Goal: Transaction & Acquisition: Download file/media

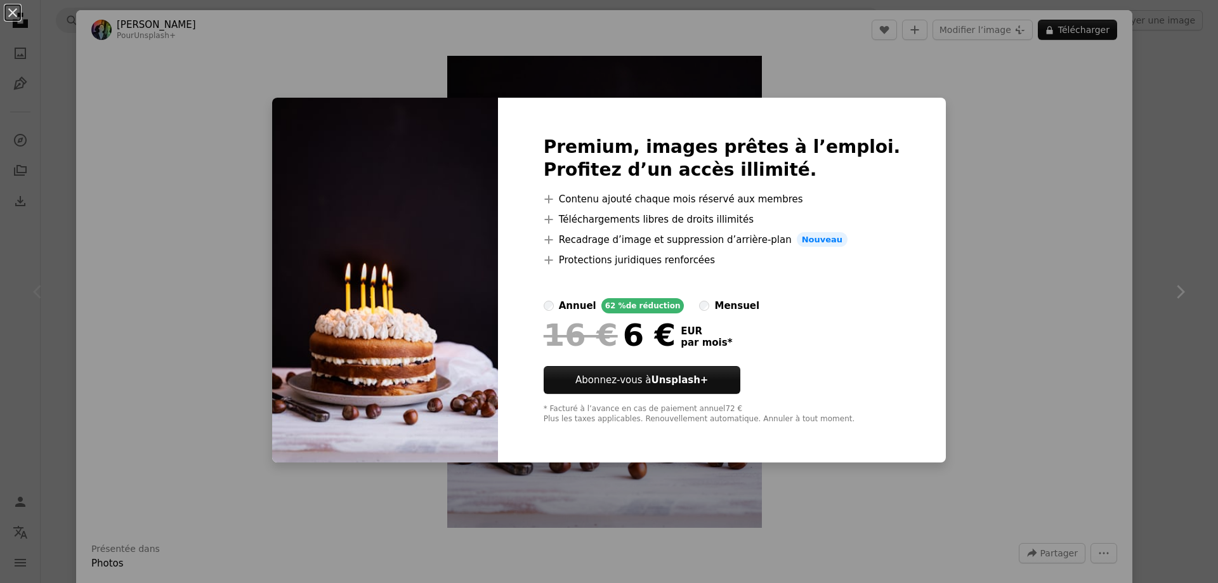
click at [1072, 225] on div "An X shape Premium, images prêtes à l’emploi. Profitez d’un accès illimité. A p…" at bounding box center [609, 291] width 1218 height 583
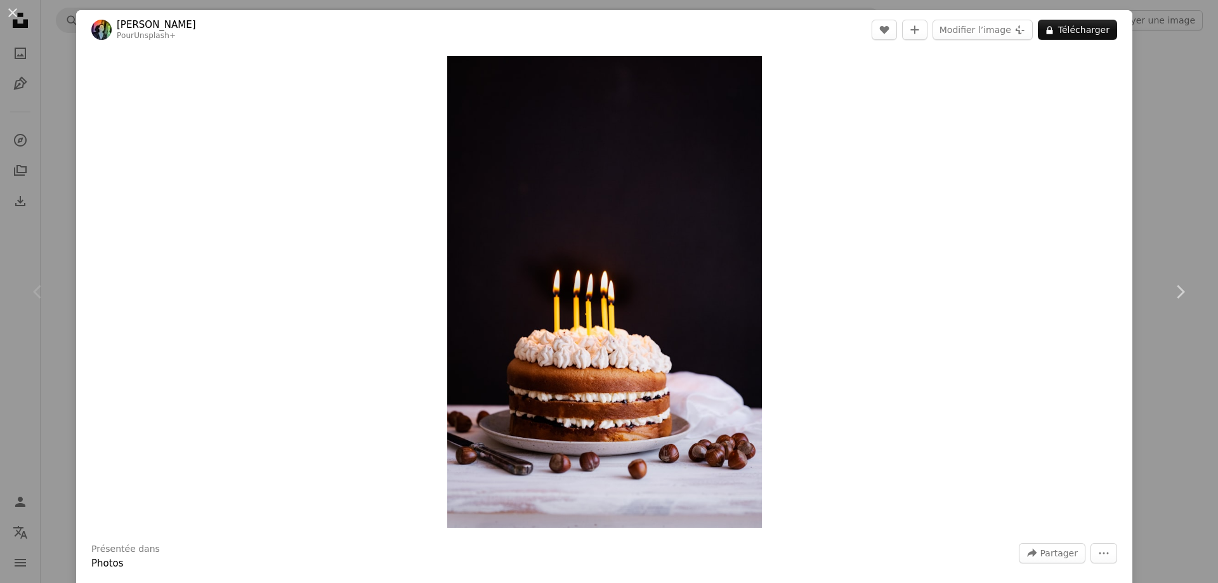
click at [1159, 140] on div "An X shape Chevron left Chevron right [PERSON_NAME] Pour Unsplash+ A heart A pl…" at bounding box center [609, 291] width 1218 height 583
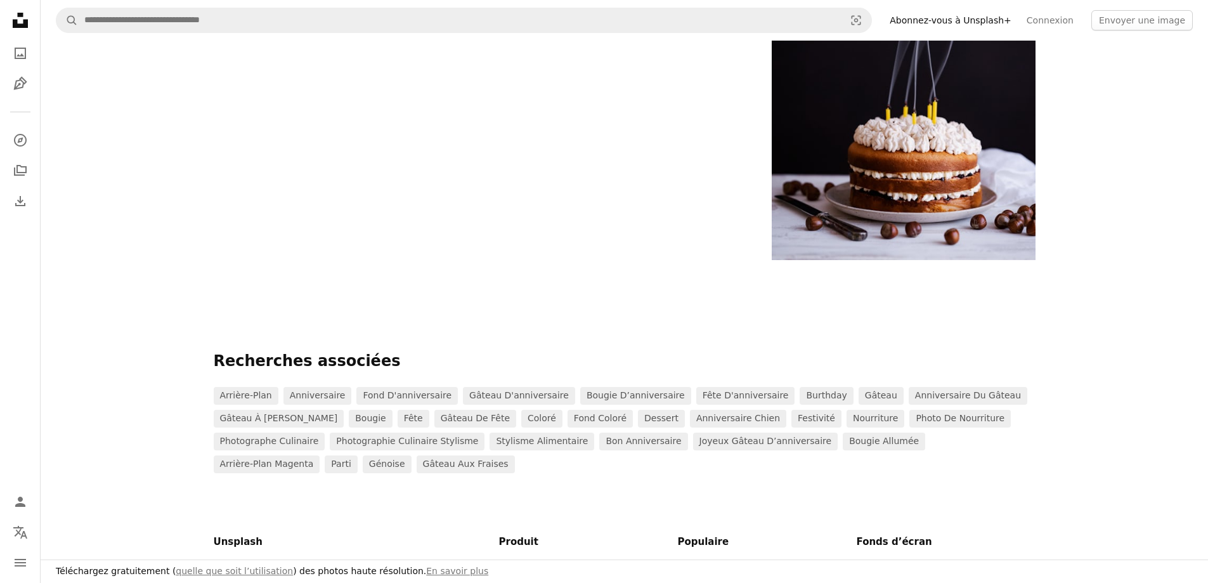
scroll to position [1396, 0]
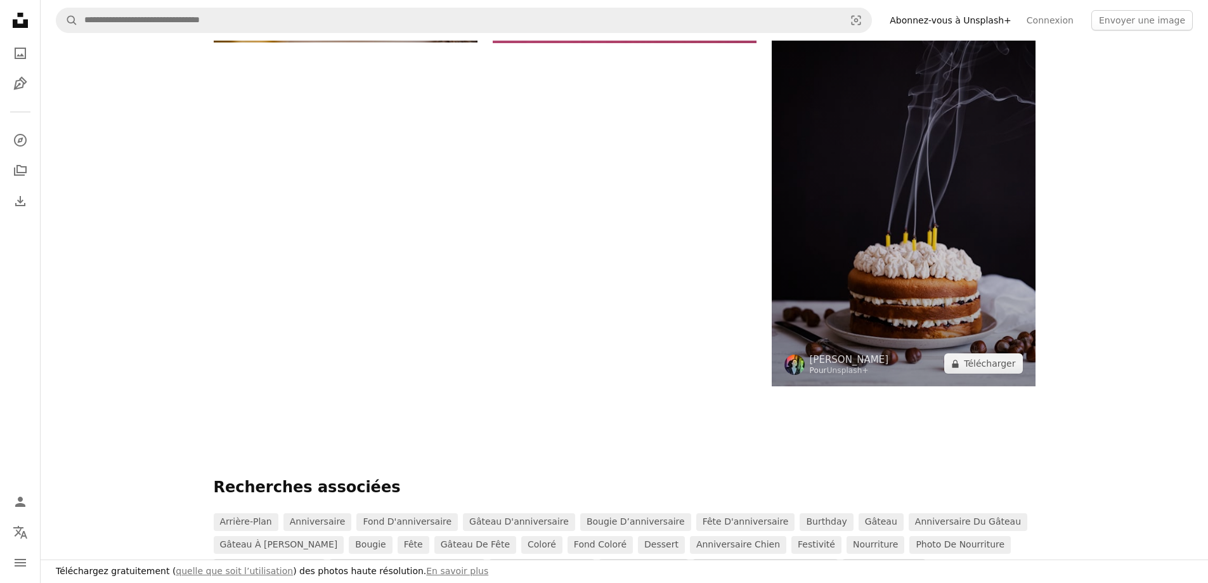
click at [958, 244] on img at bounding box center [904, 190] width 264 height 394
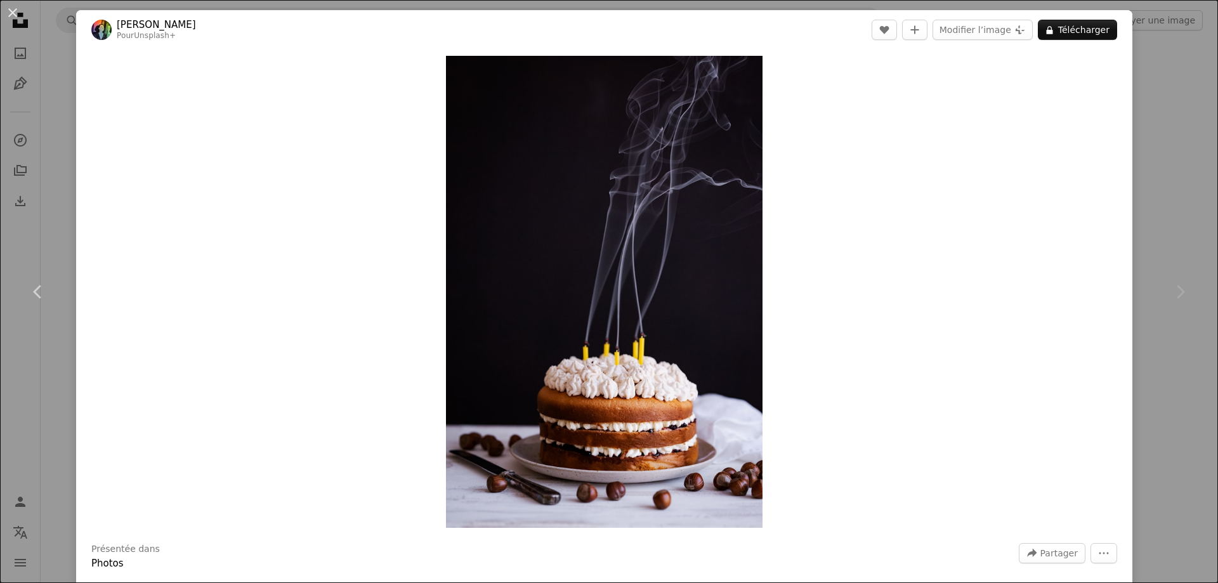
click at [1148, 108] on div "An X shape Chevron left Chevron right [PERSON_NAME] Pour Unsplash+ A heart A pl…" at bounding box center [609, 291] width 1218 height 583
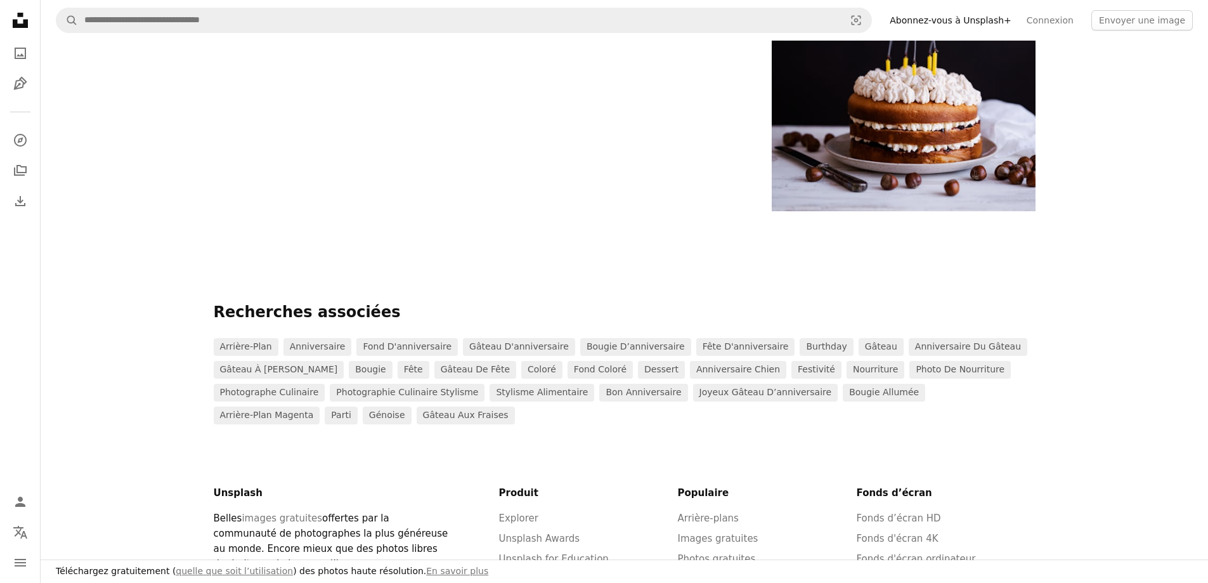
scroll to position [1396, 0]
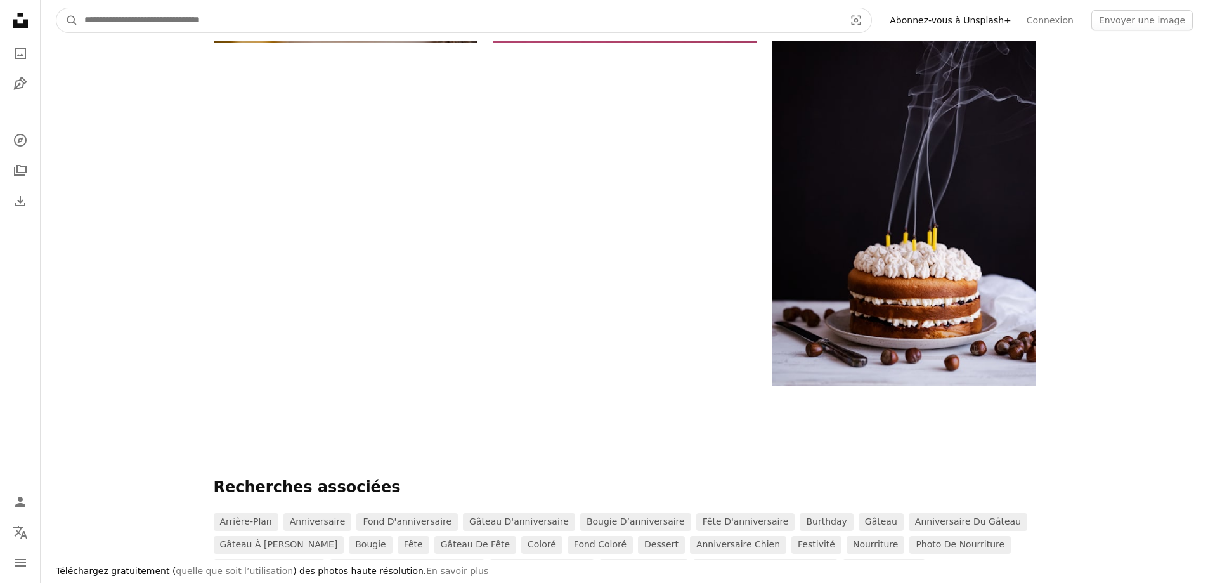
click at [254, 27] on input "Rechercher des visuels sur tout le site" at bounding box center [459, 20] width 763 height 24
type input "**********"
click at [56, 8] on button "A magnifying glass" at bounding box center [67, 20] width 22 height 24
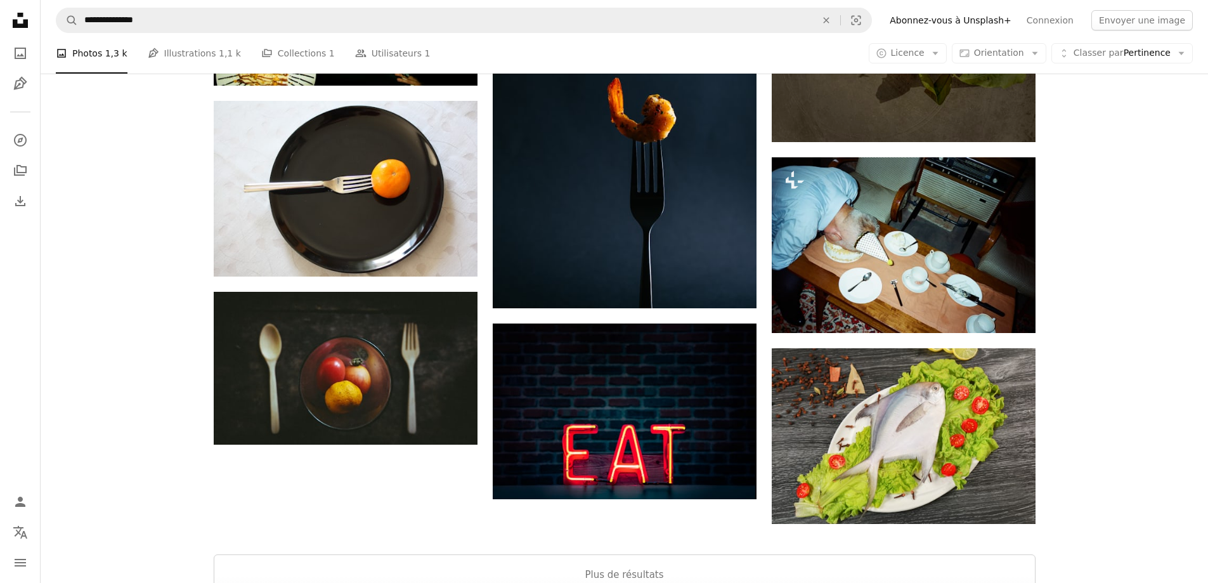
scroll to position [1967, 0]
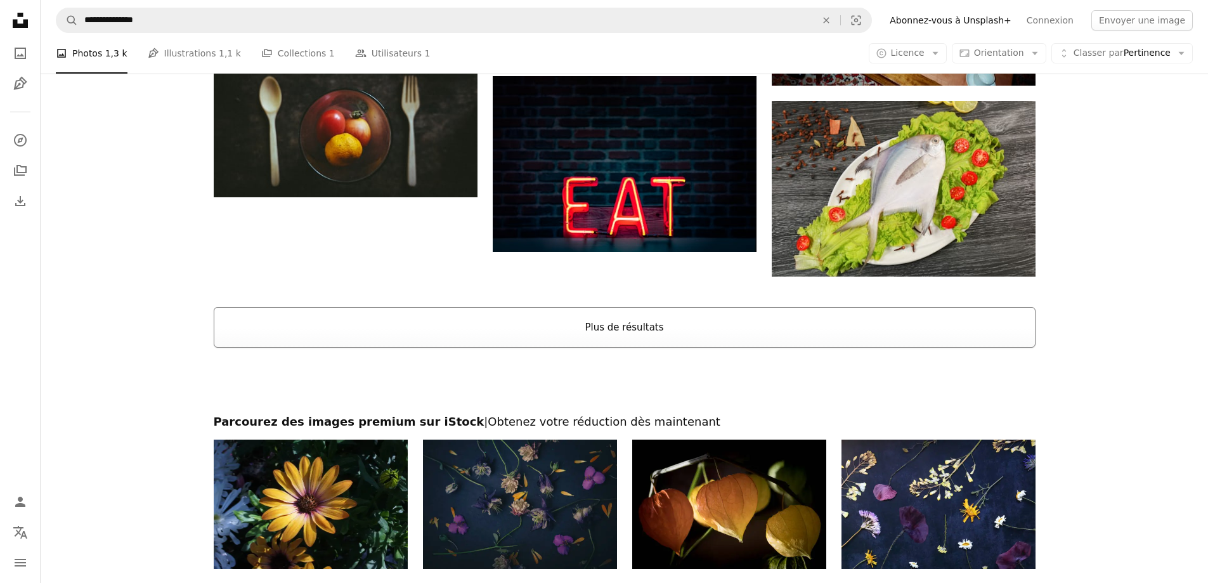
click at [638, 329] on button "Plus de résultats" at bounding box center [625, 327] width 822 height 41
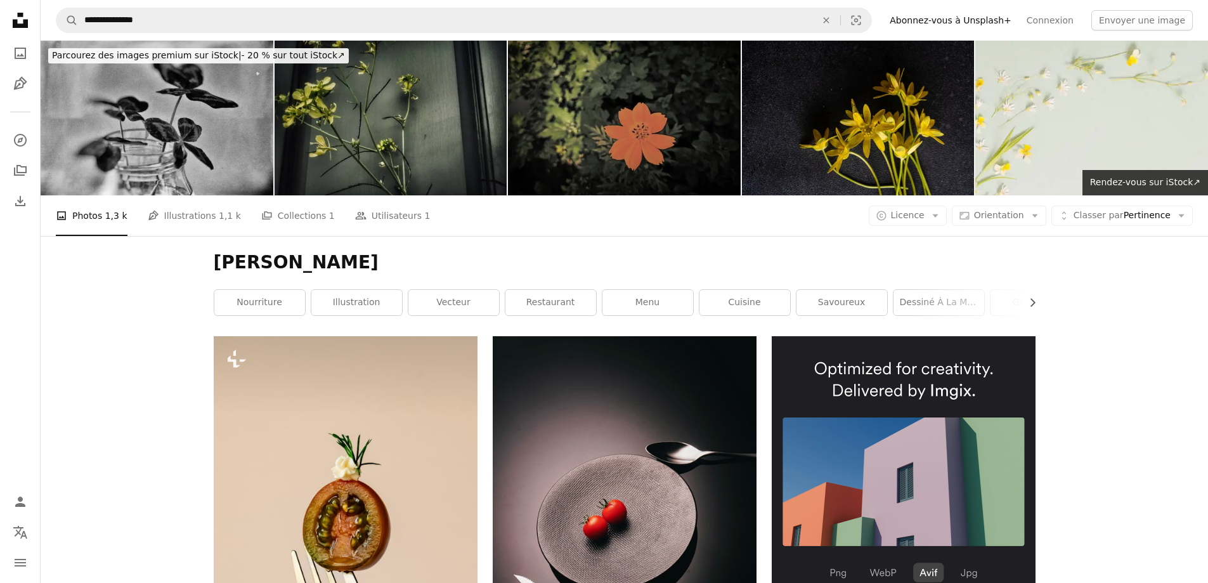
scroll to position [3870, 0]
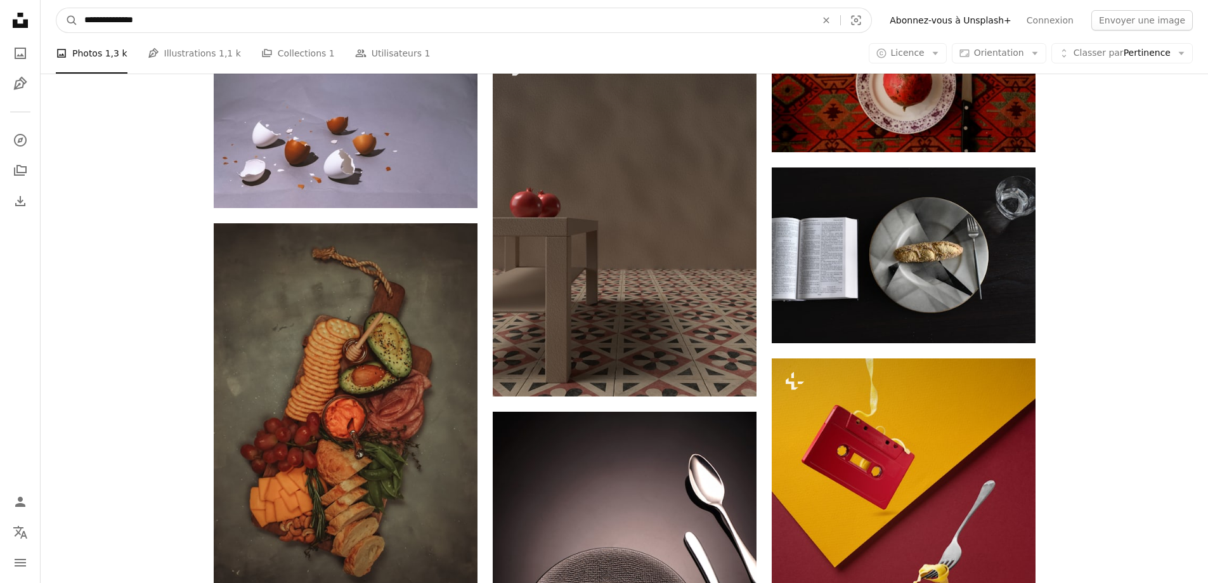
drag, startPoint x: 166, startPoint y: 18, endPoint x: 33, endPoint y: 16, distance: 133.2
type input "**********"
click button "A magnifying glass" at bounding box center [67, 20] width 22 height 24
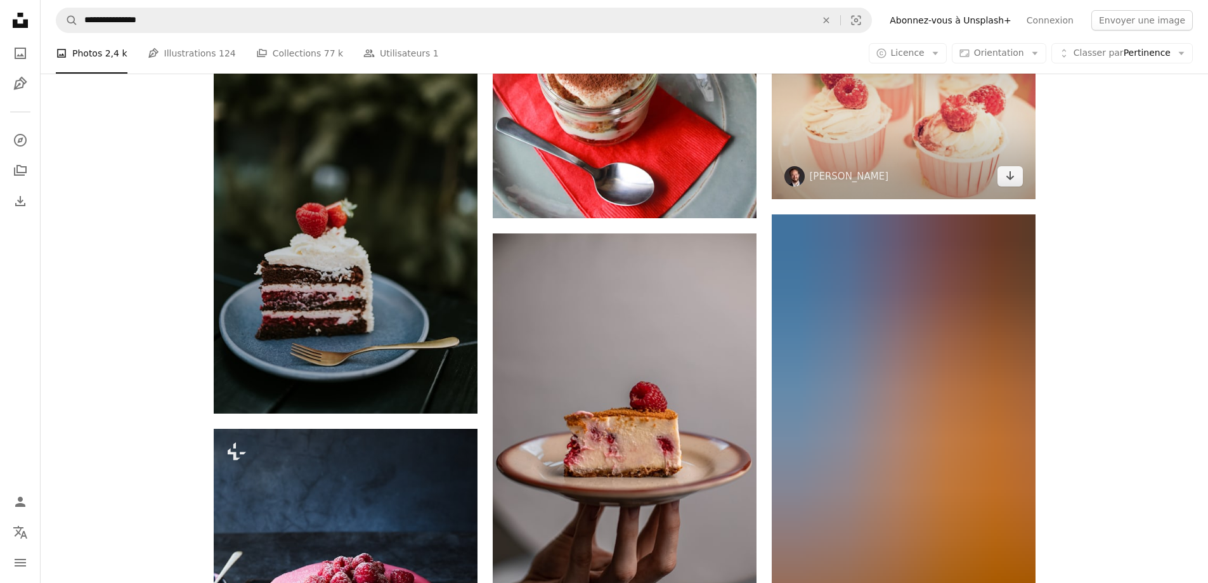
scroll to position [2411, 0]
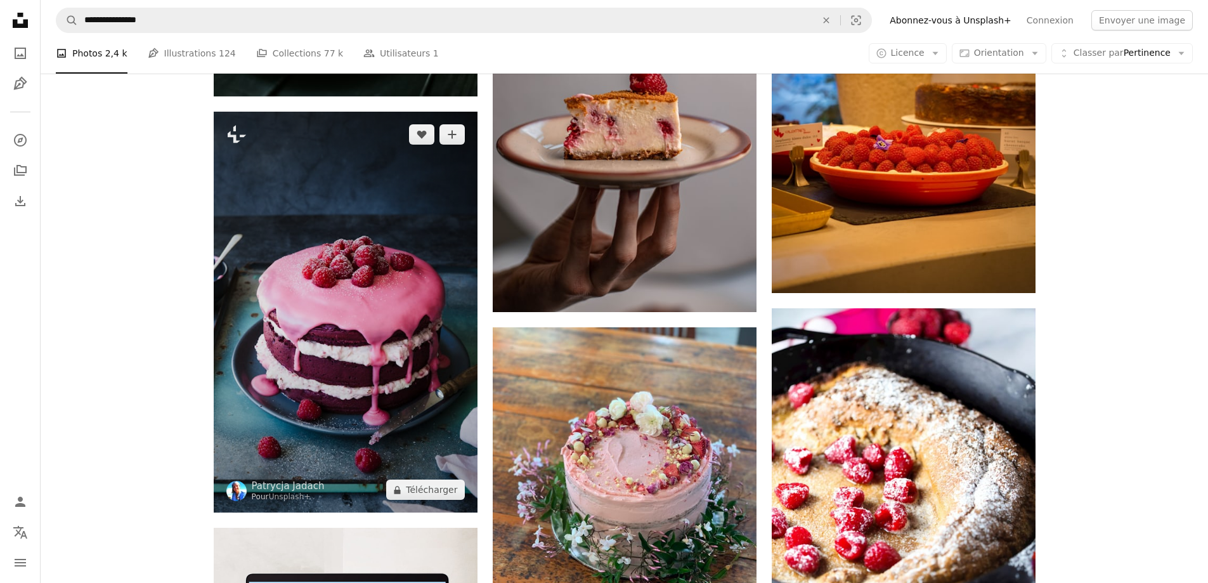
click at [354, 296] on img at bounding box center [346, 312] width 264 height 401
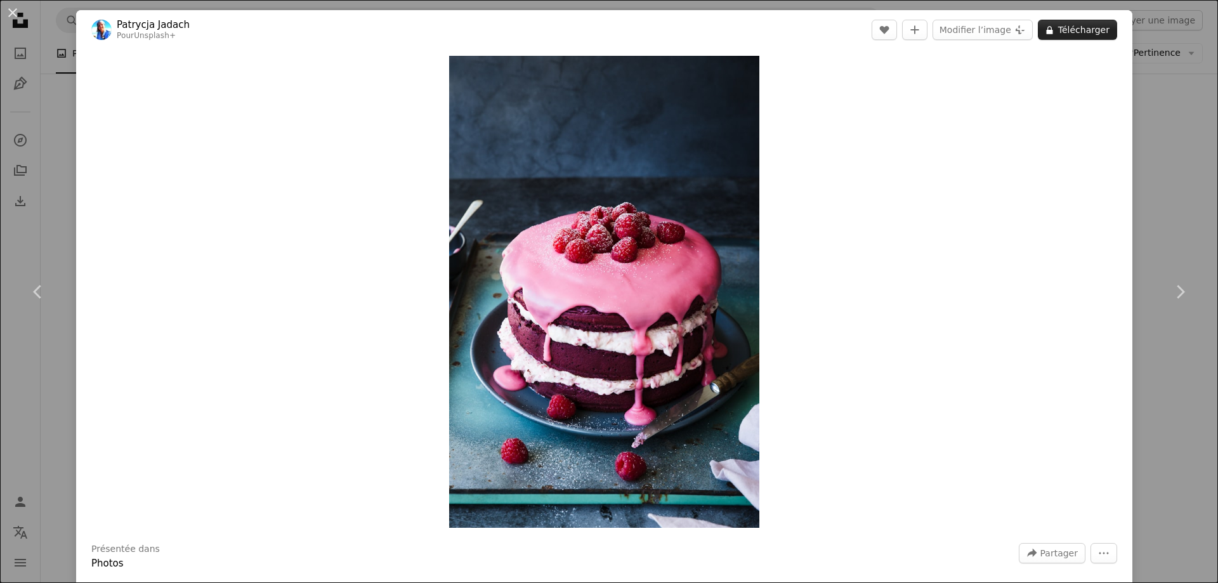
click at [1073, 33] on button "A lock Télécharger" at bounding box center [1077, 30] width 79 height 20
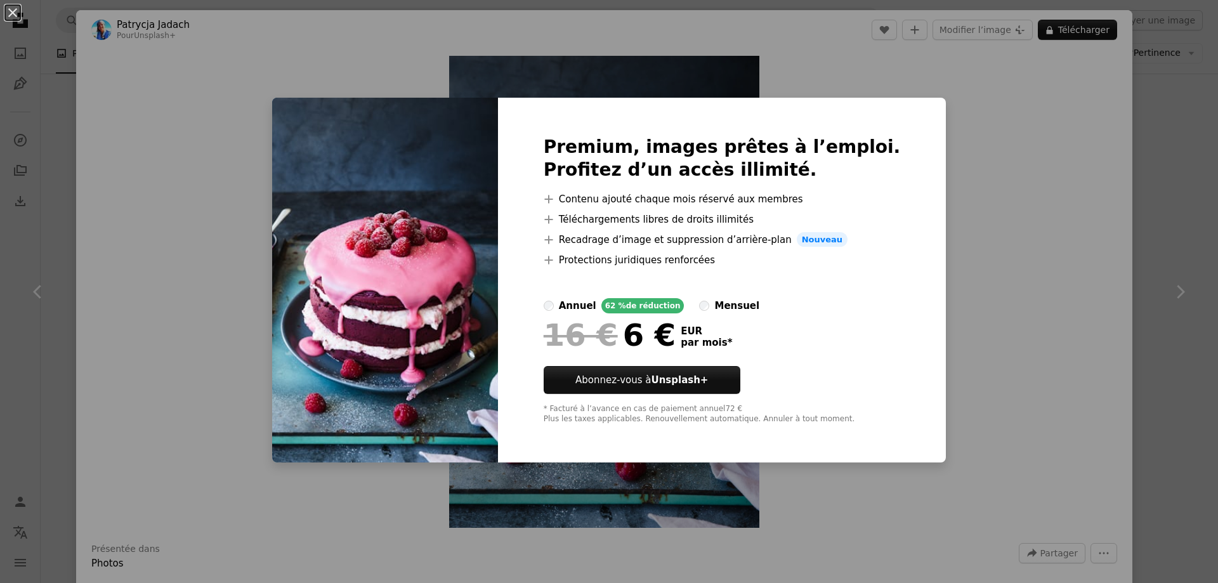
click at [985, 352] on div "An X shape Premium, images prêtes à l’emploi. Profitez d’un accès illimité. A p…" at bounding box center [609, 291] width 1218 height 583
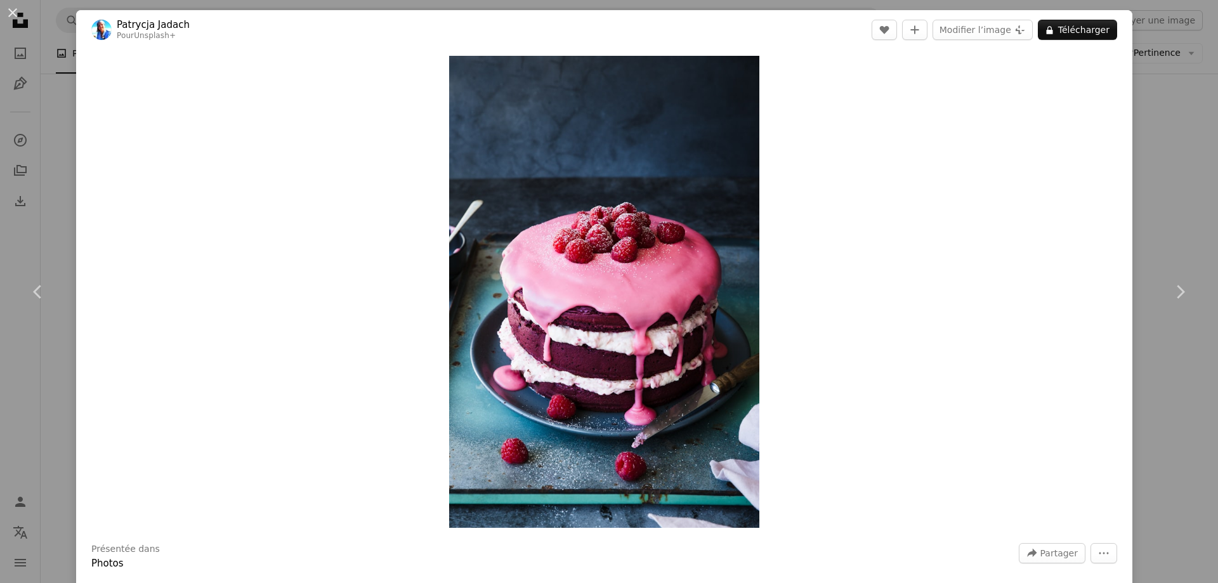
drag, startPoint x: 1142, startPoint y: 433, endPoint x: 177, endPoint y: 117, distance: 1015.5
click at [1143, 433] on div "An X shape Chevron left Chevron right [PERSON_NAME] Pour Unsplash+ A heart A pl…" at bounding box center [609, 291] width 1218 height 583
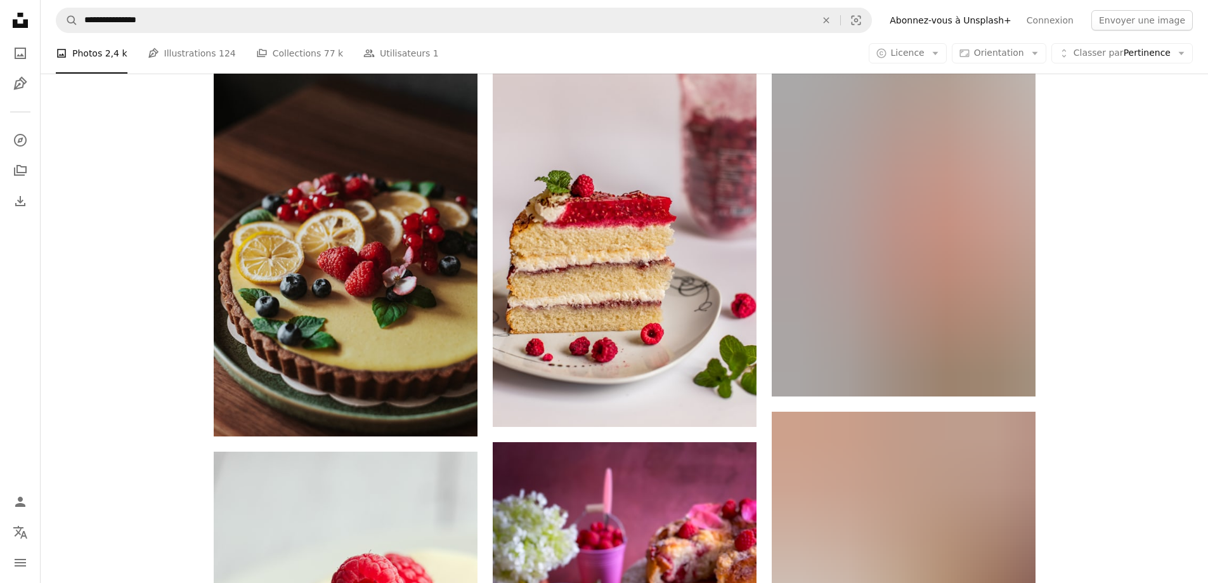
scroll to position [5900, 0]
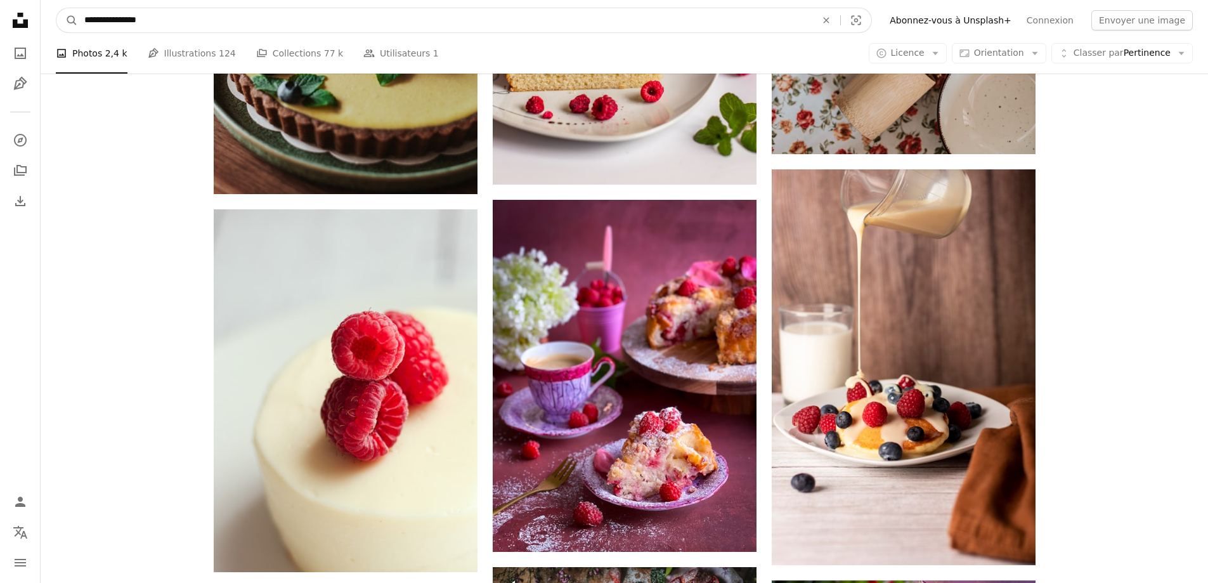
drag, startPoint x: 141, startPoint y: 22, endPoint x: 115, endPoint y: 20, distance: 26.7
click at [115, 20] on input "**********" at bounding box center [445, 20] width 735 height 24
type input "**********"
click button "A magnifying glass" at bounding box center [67, 20] width 22 height 24
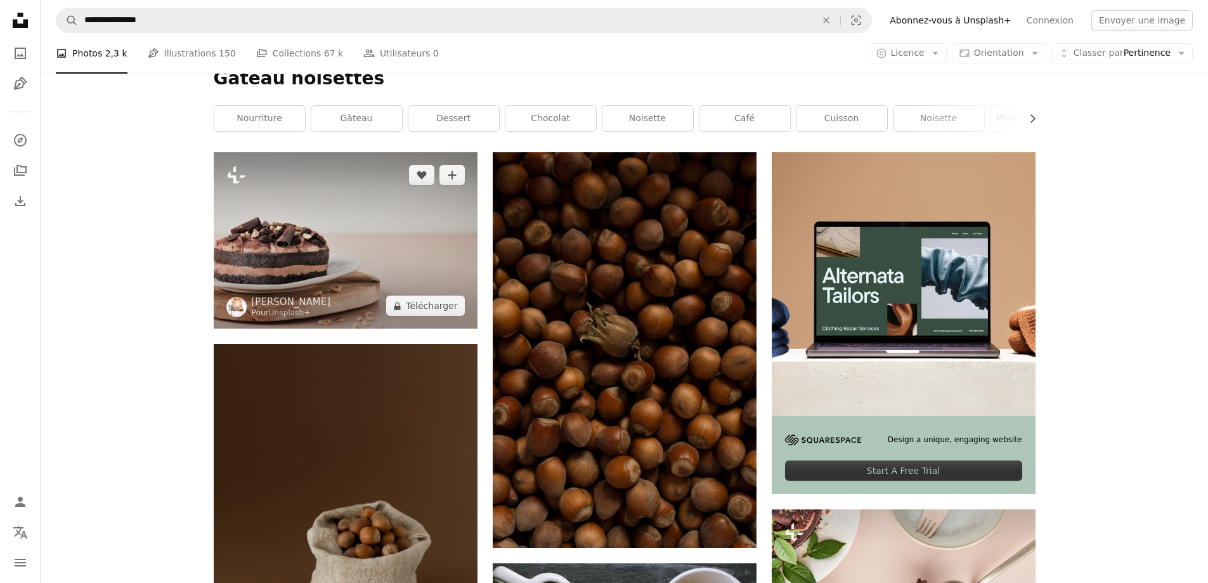
scroll to position [63, 0]
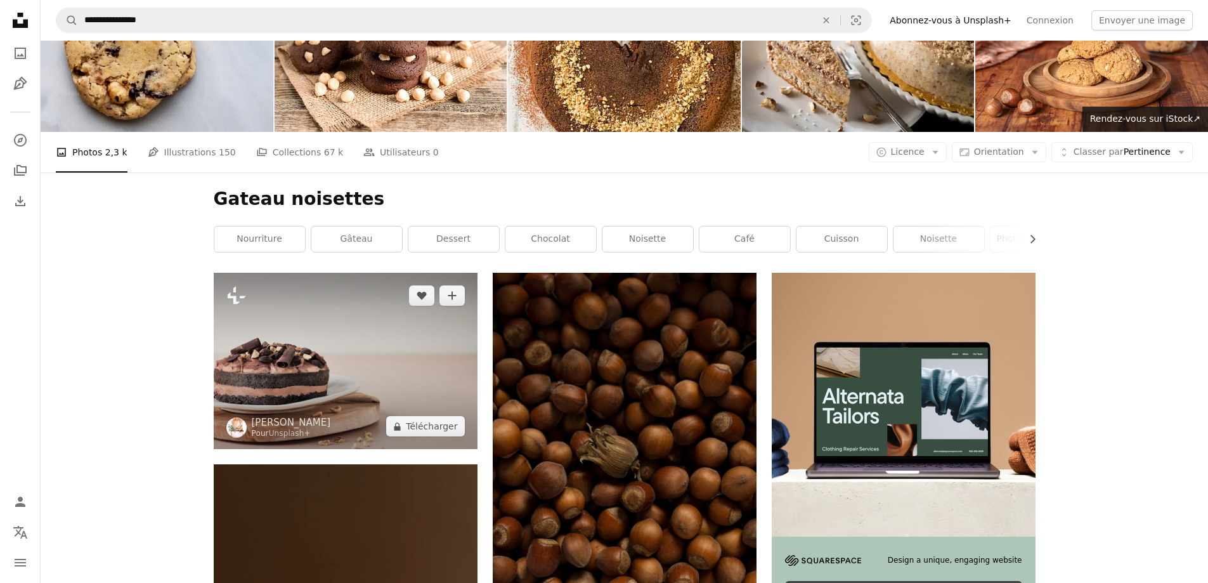
click at [330, 330] on img at bounding box center [346, 361] width 264 height 176
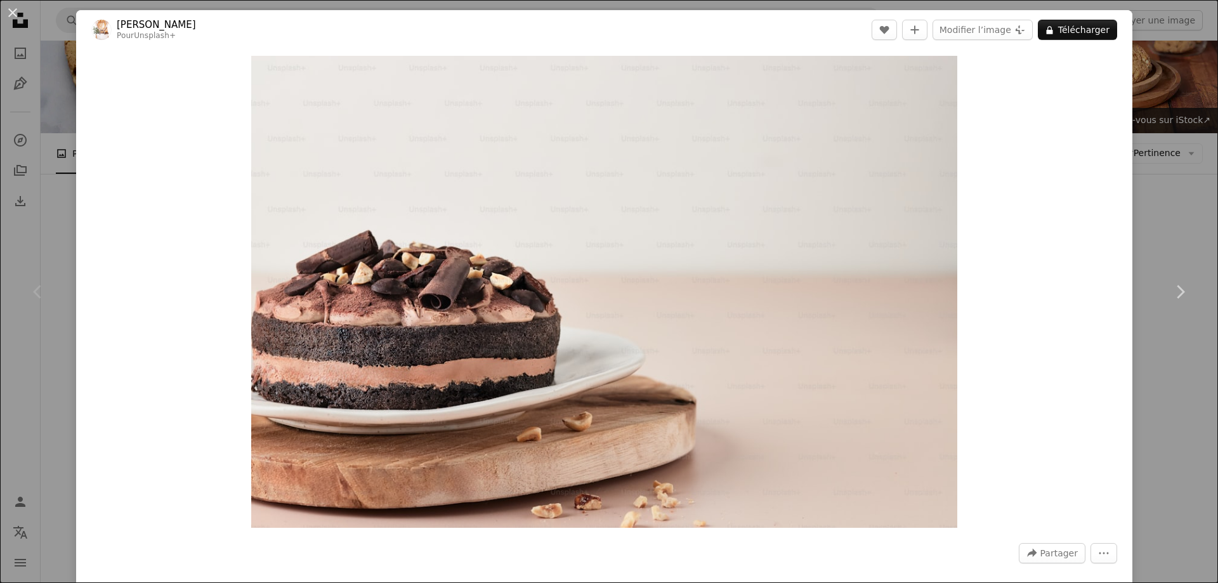
click at [1151, 199] on div "An X shape Chevron left Chevron right [PERSON_NAME] Pour Unsplash+ A heart A pl…" at bounding box center [609, 291] width 1218 height 583
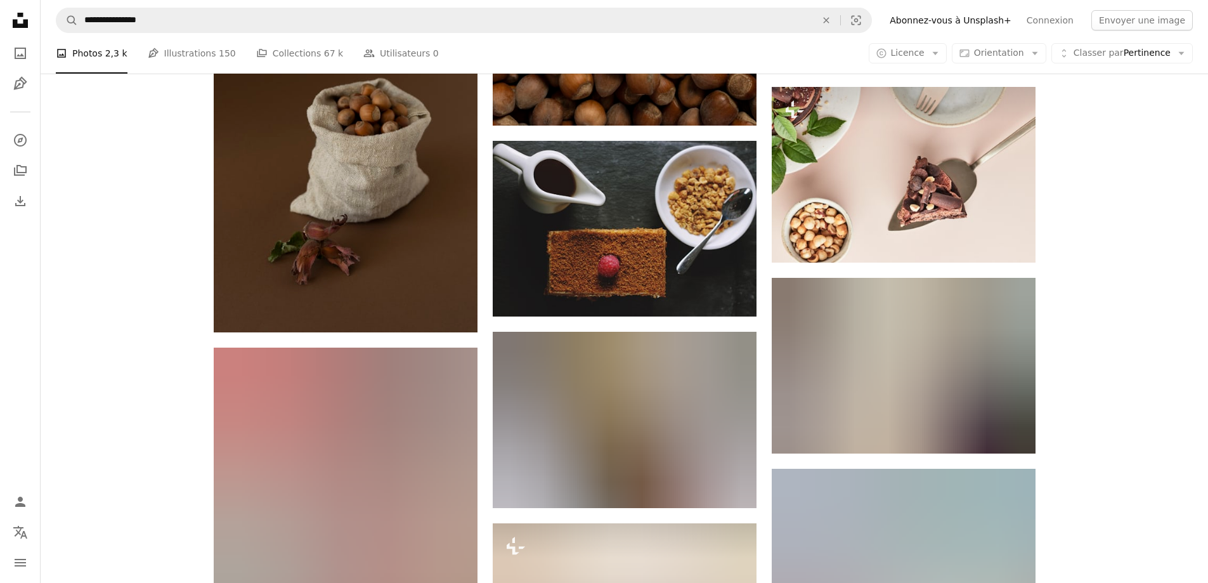
scroll to position [761, 0]
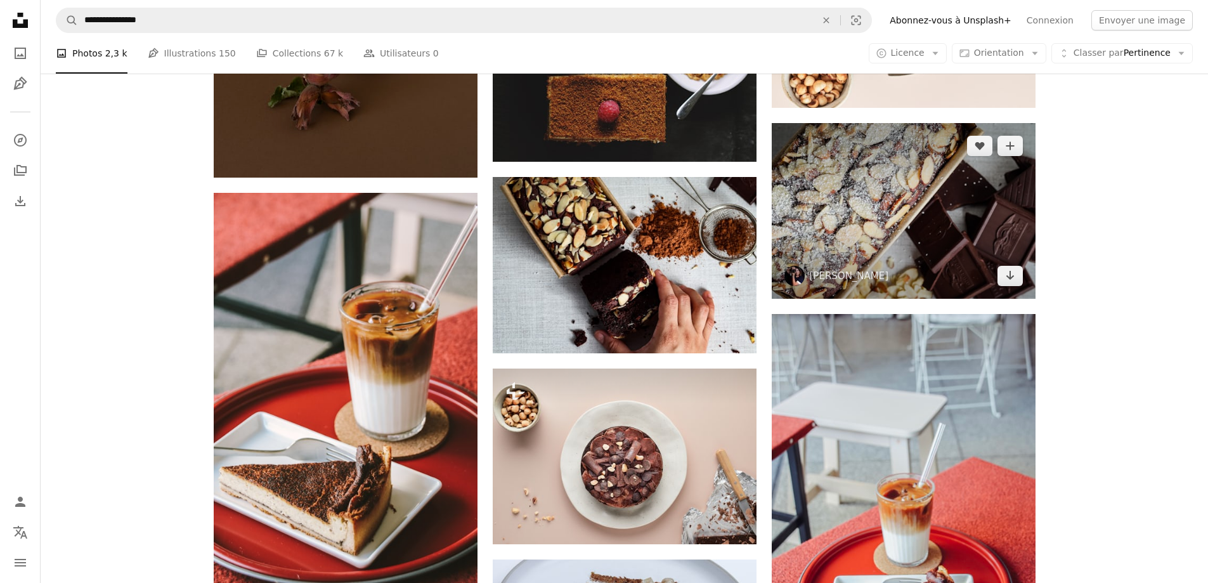
click at [933, 244] on img at bounding box center [904, 211] width 264 height 176
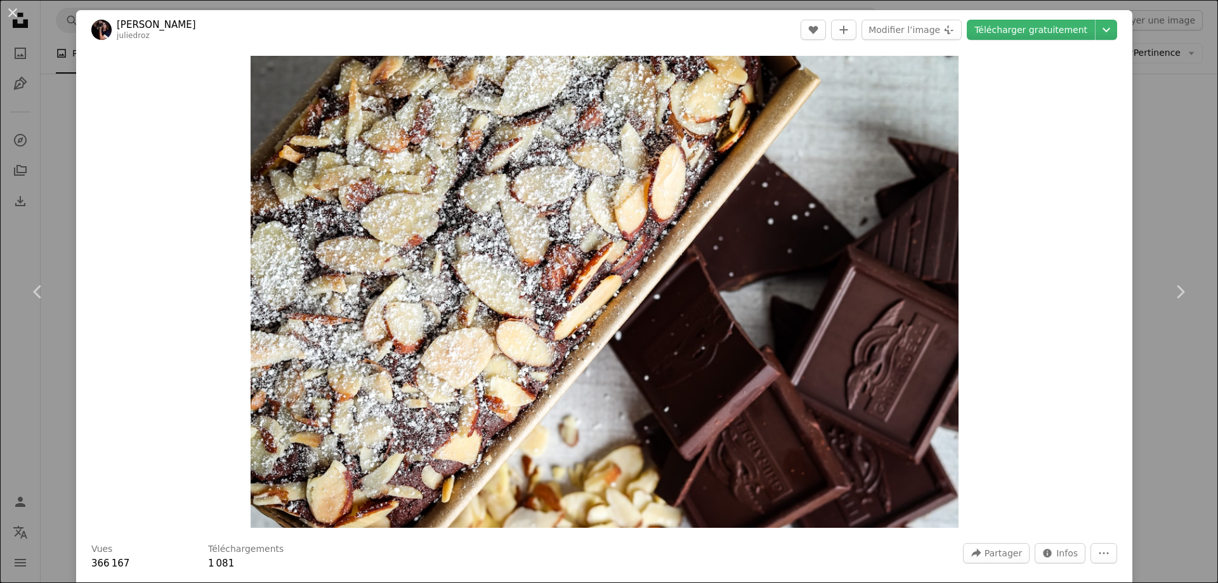
click at [1173, 181] on div "An X shape Chevron left Chevron right [PERSON_NAME] juliedroz A heart A plus si…" at bounding box center [609, 291] width 1218 height 583
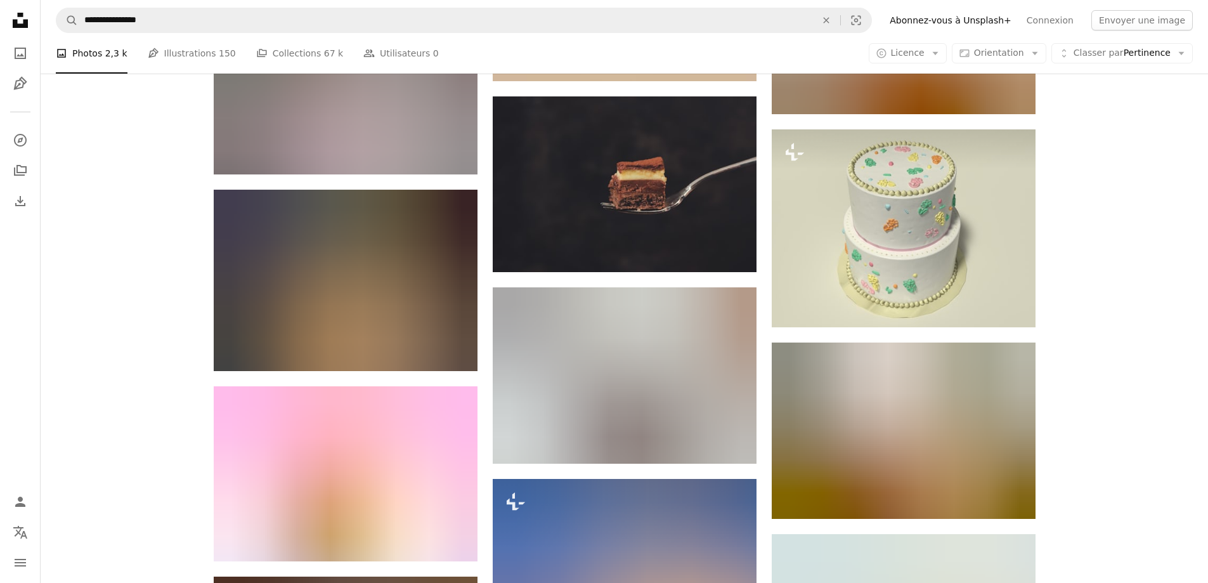
scroll to position [5582, 0]
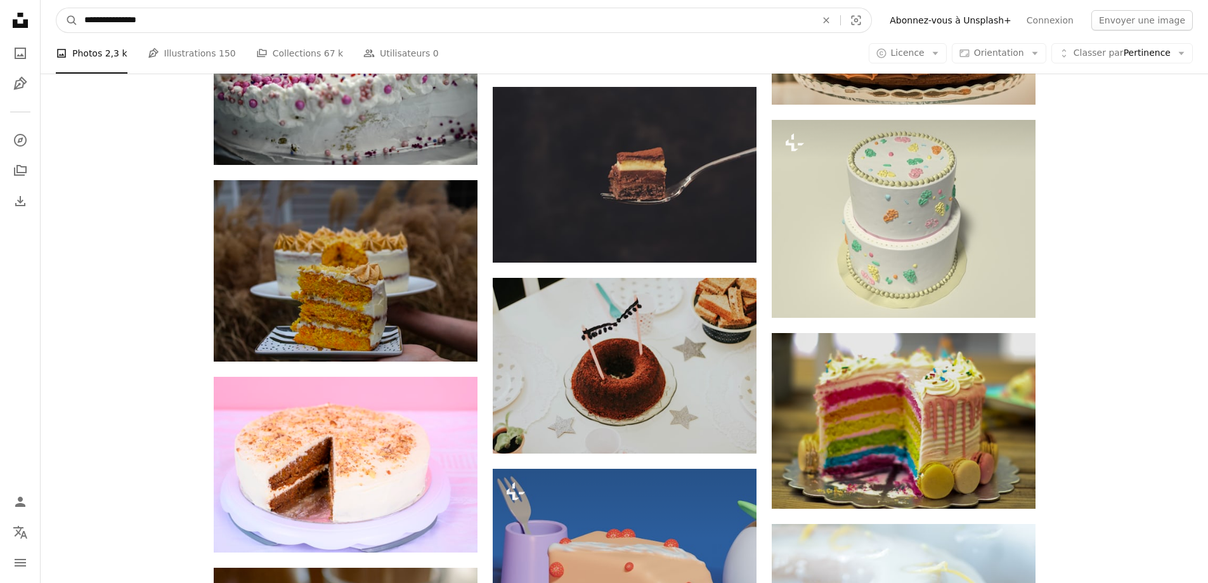
click at [229, 28] on input "**********" at bounding box center [445, 20] width 735 height 24
drag, startPoint x: 145, startPoint y: 23, endPoint x: 113, endPoint y: 24, distance: 31.7
click at [113, 24] on input "**********" at bounding box center [445, 20] width 735 height 24
type input "**********"
click button "A magnifying glass" at bounding box center [67, 20] width 22 height 24
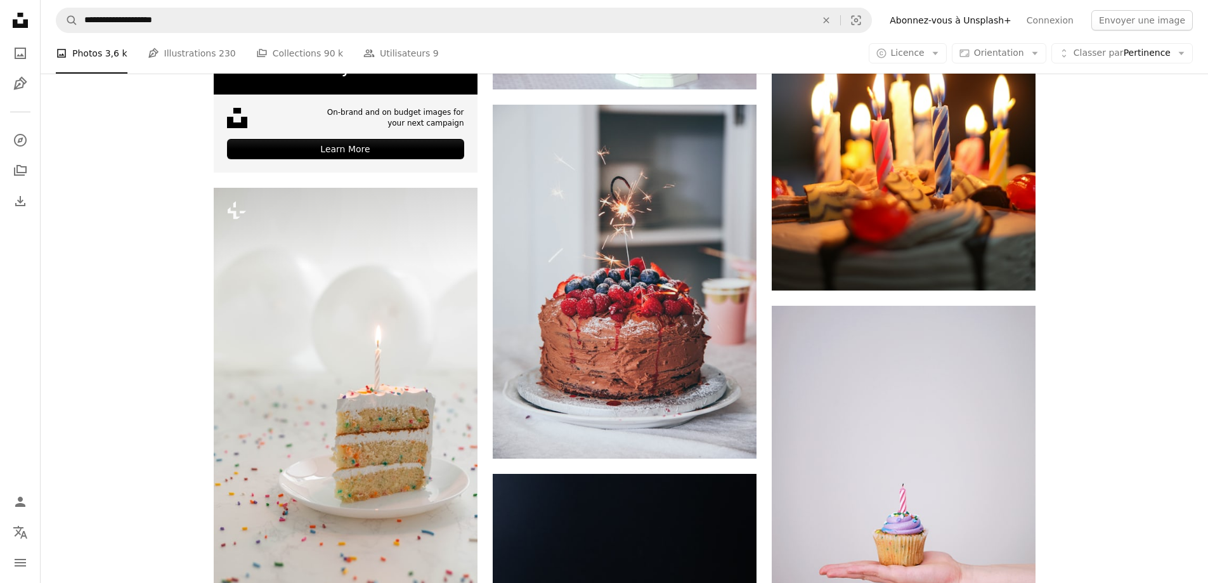
scroll to position [3172, 0]
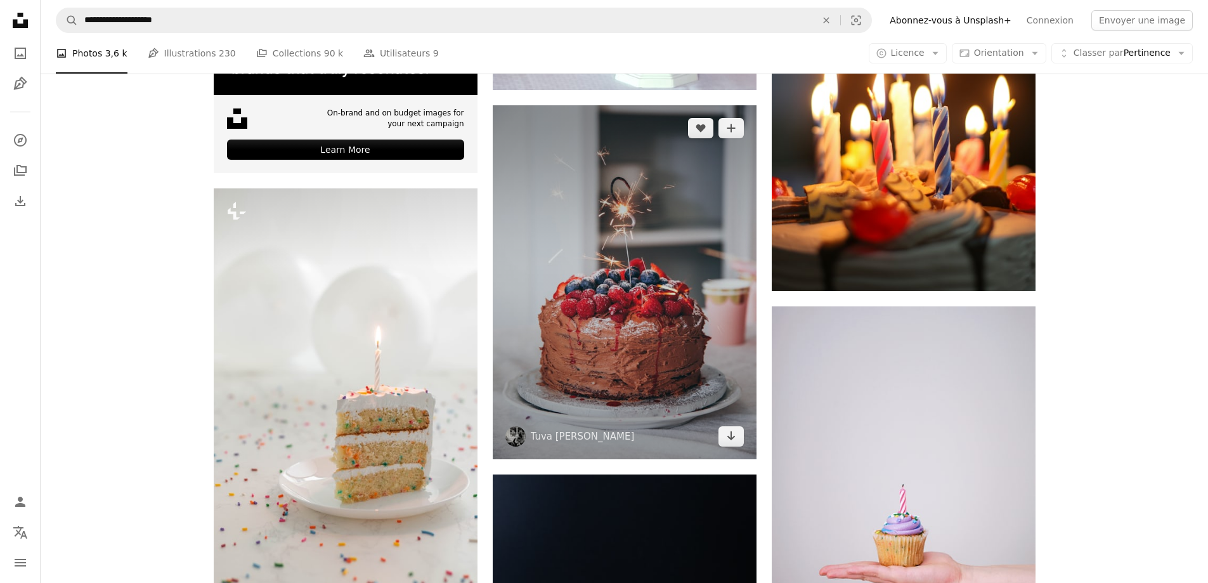
click at [700, 167] on img at bounding box center [625, 282] width 264 height 354
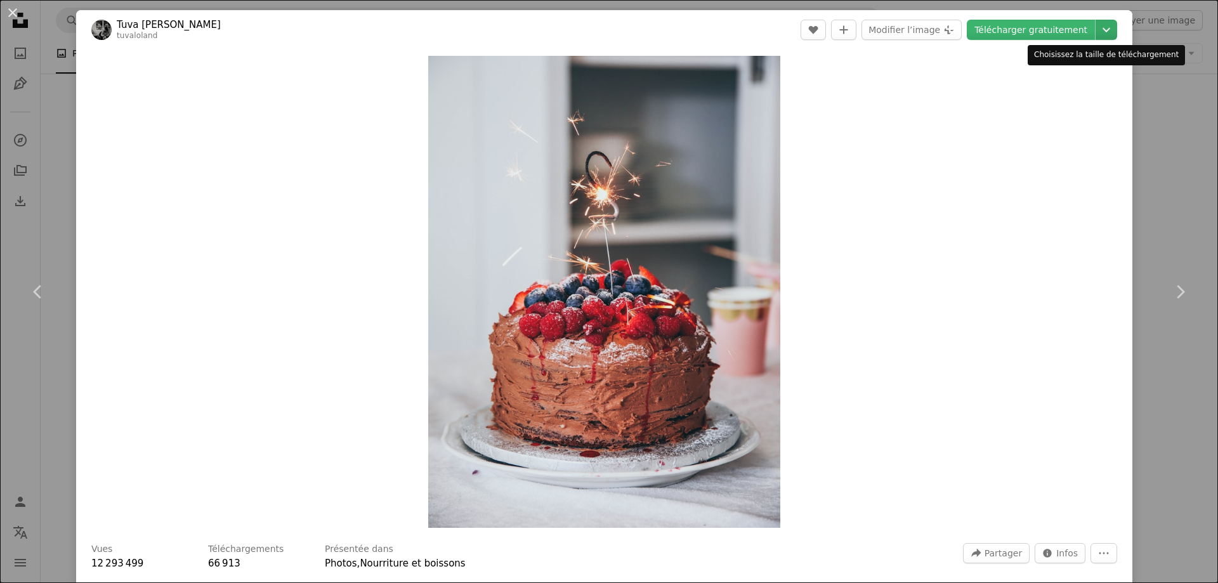
click at [1102, 27] on icon "Chevron down" at bounding box center [1106, 29] width 20 height 15
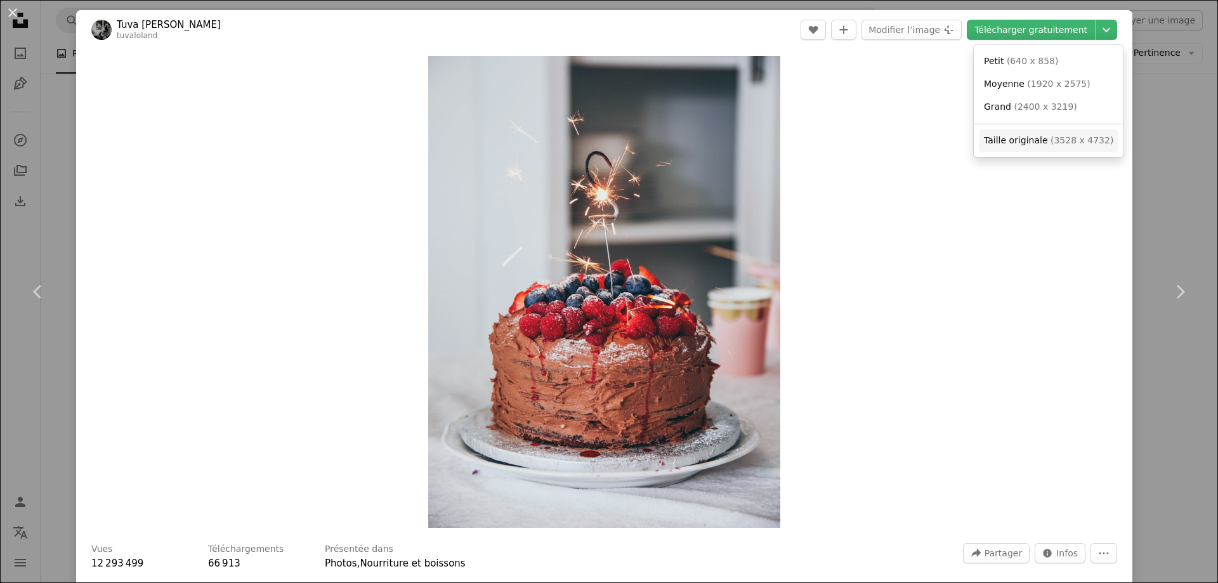
click at [1056, 136] on span "( 3528 x 4732 )" at bounding box center [1082, 140] width 63 height 10
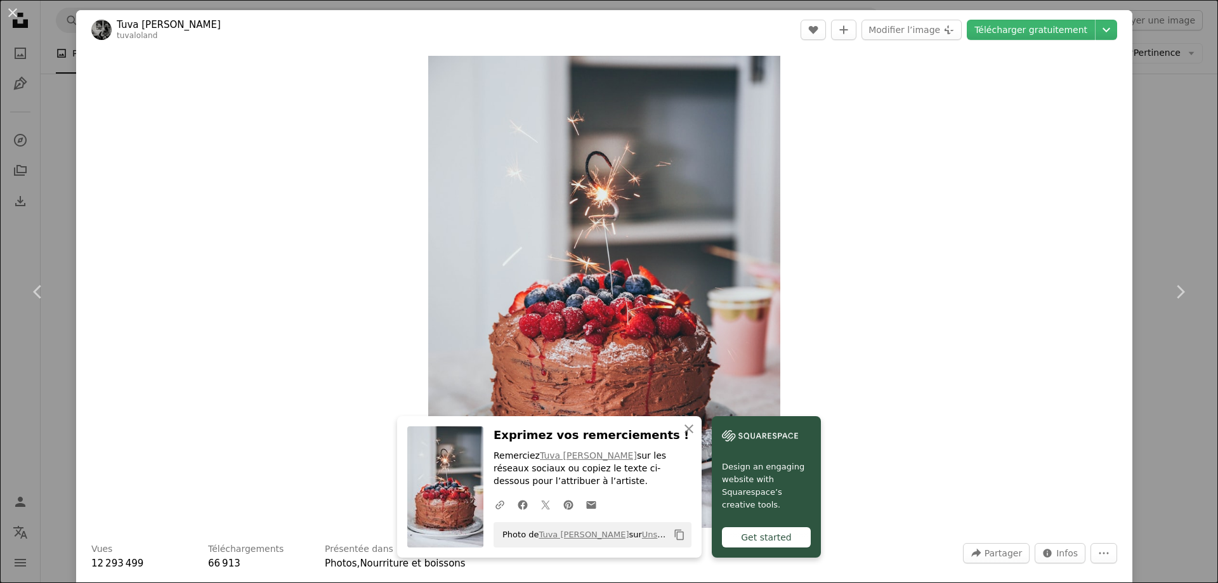
drag, startPoint x: 10, startPoint y: 10, endPoint x: 43, endPoint y: 18, distance: 33.9
click at [10, 10] on button "An X shape" at bounding box center [12, 12] width 15 height 15
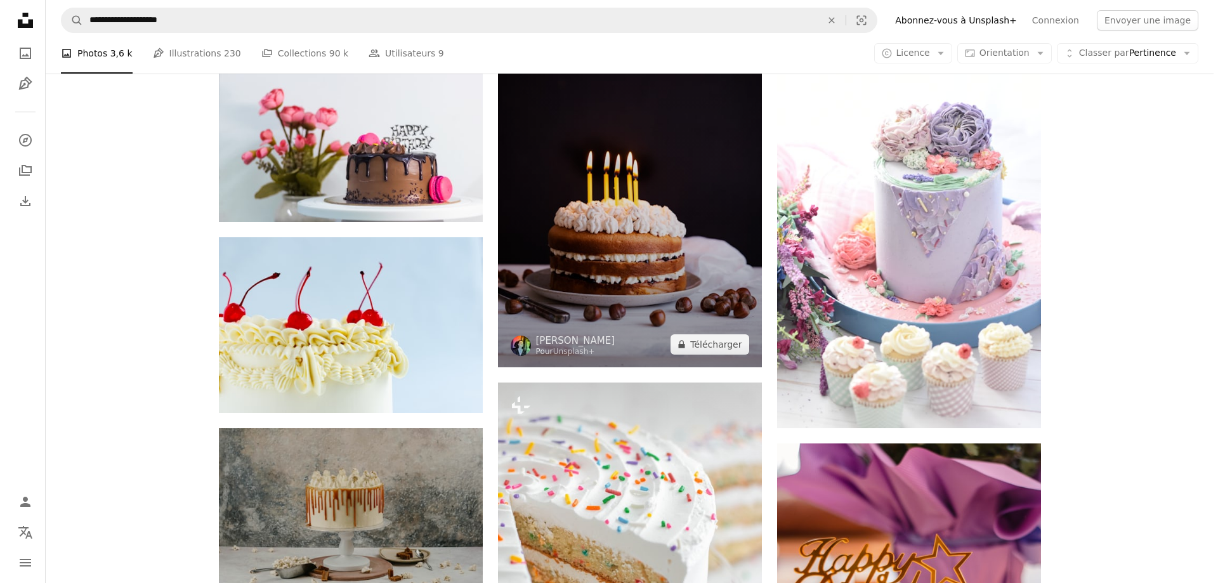
scroll to position [7612, 0]
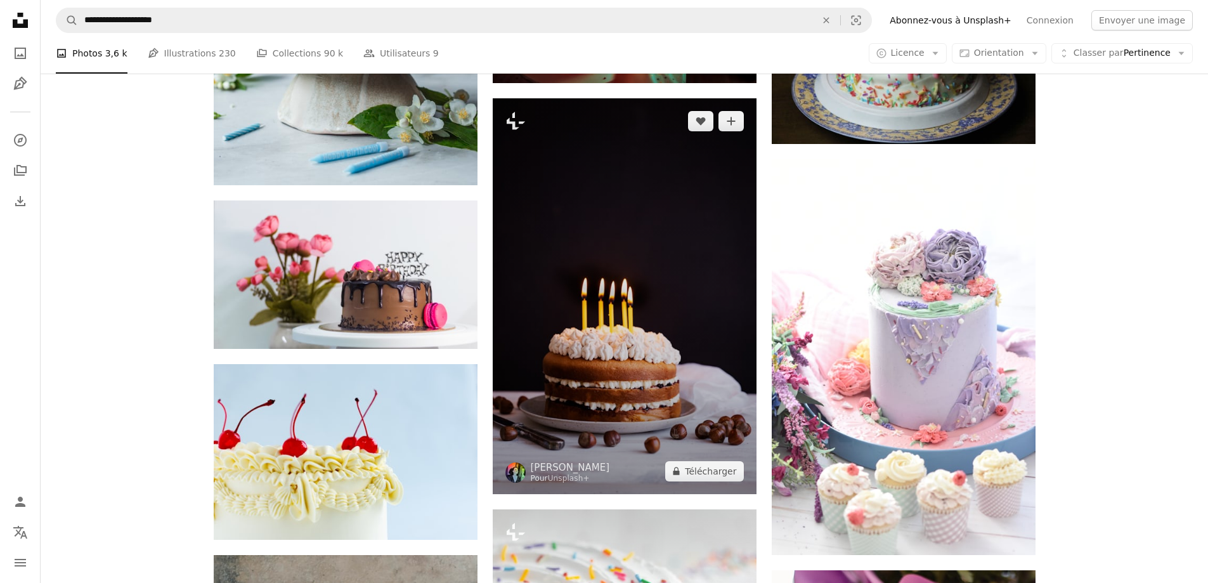
click at [627, 268] on img at bounding box center [625, 296] width 264 height 396
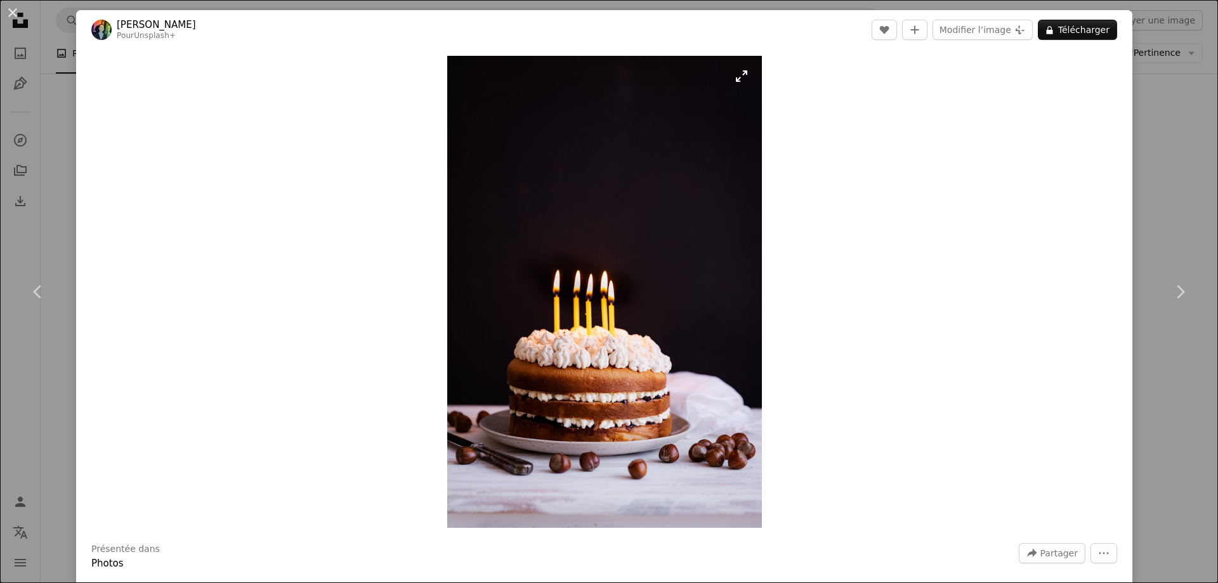
click at [733, 77] on img "Zoom sur cette image" at bounding box center [604, 292] width 315 height 472
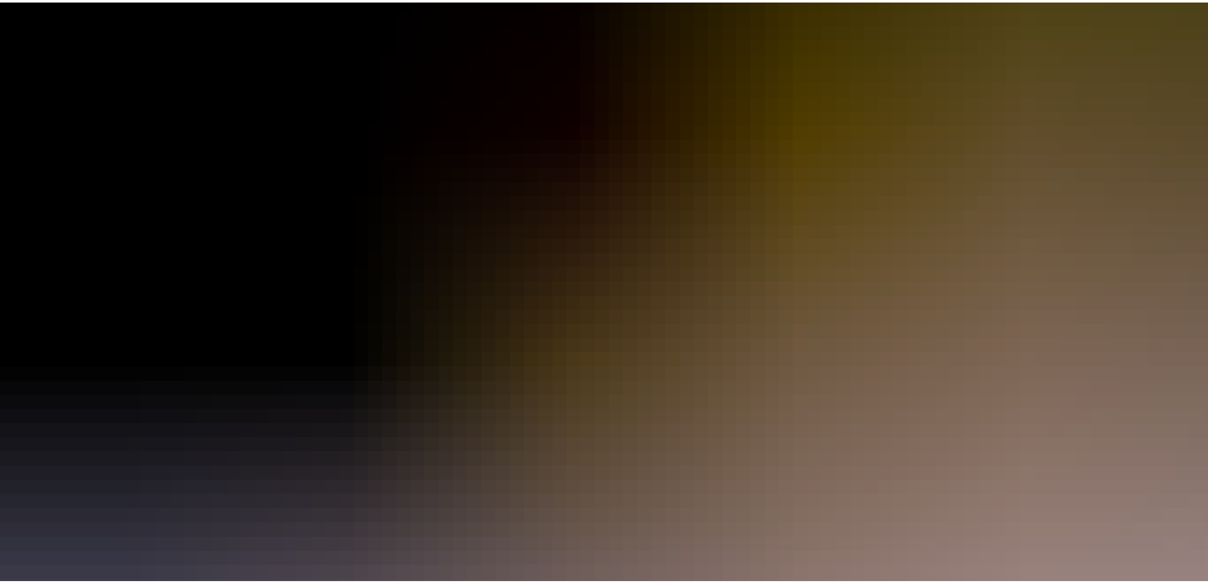
scroll to position [736, 0]
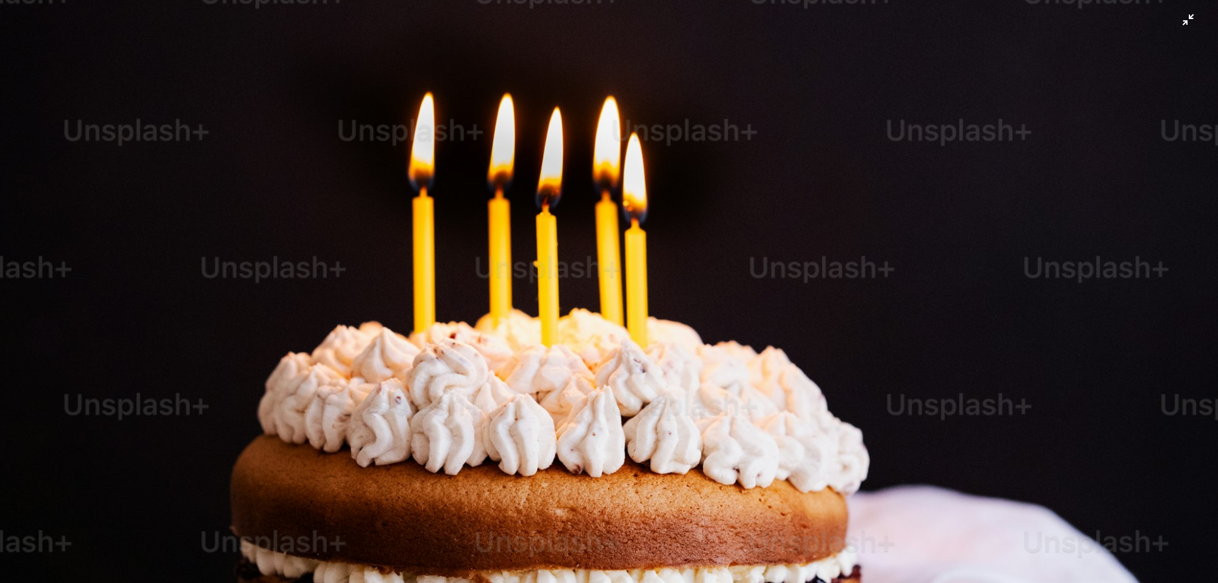
click at [1174, 25] on img "Zoom arrière sur cette image" at bounding box center [608, 177] width 1219 height 1829
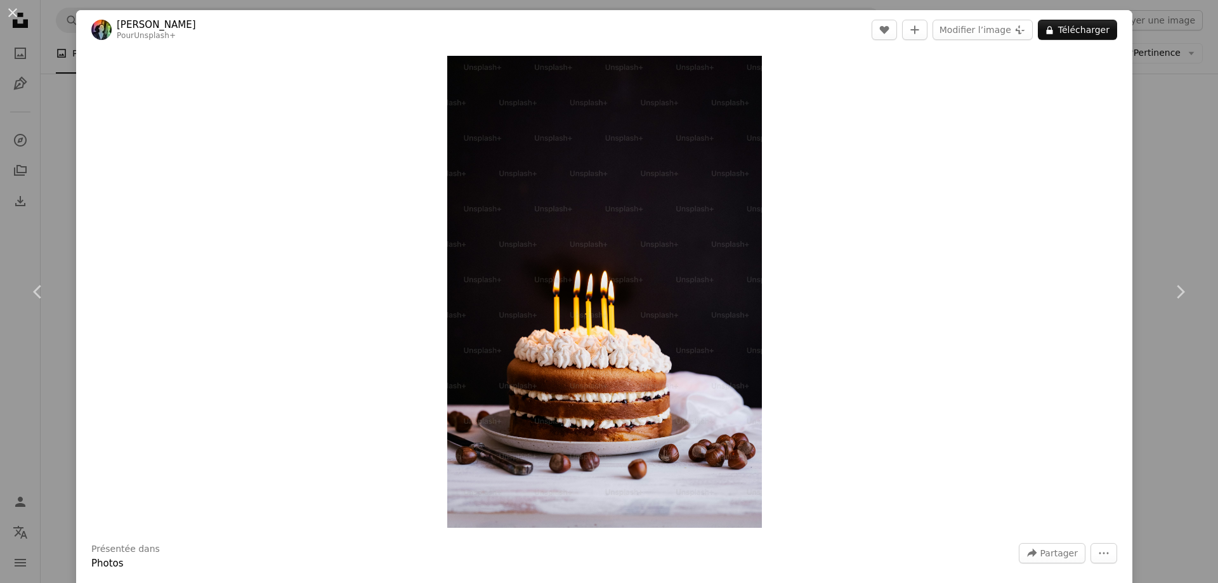
click at [1148, 95] on div "An X shape Chevron left Chevron right [PERSON_NAME] Pour Unsplash+ A heart A pl…" at bounding box center [609, 291] width 1218 height 583
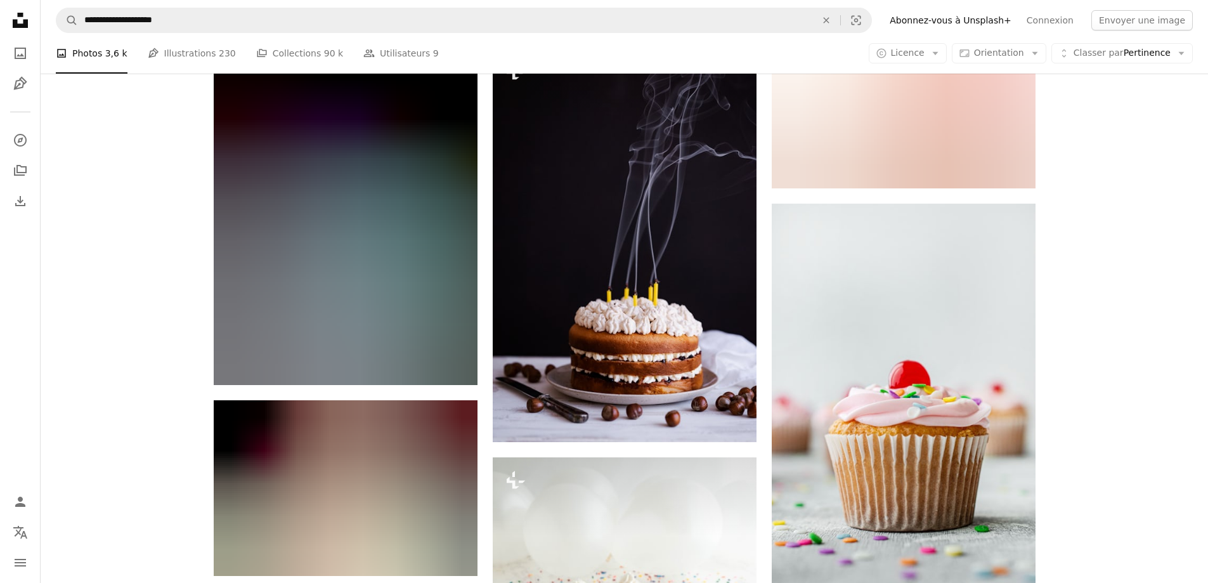
scroll to position [10531, 0]
